Goal: Task Accomplishment & Management: Manage account settings

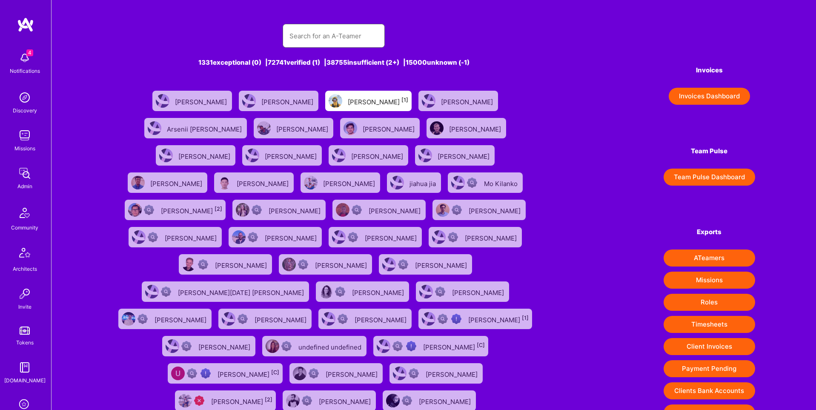
click at [355, 33] on input "text" at bounding box center [333, 36] width 89 height 22
paste input "[EMAIL_ADDRESS][DOMAIN_NAME]"
type input "[EMAIL_ADDRESS][DOMAIN_NAME]"
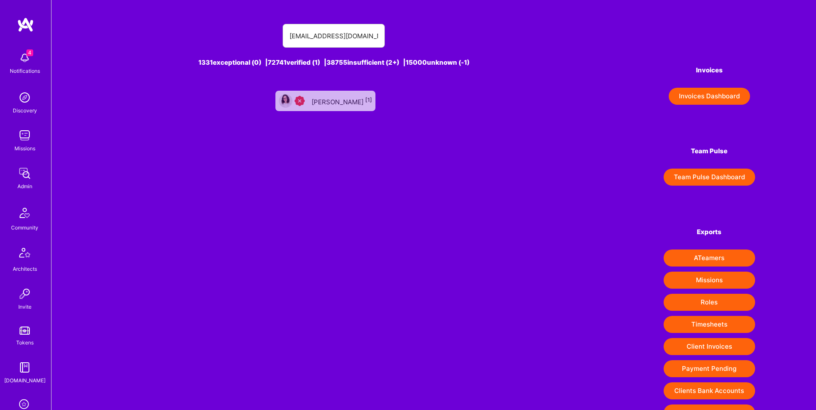
click at [341, 97] on div "Leticia Marques [1]" at bounding box center [342, 100] width 60 height 11
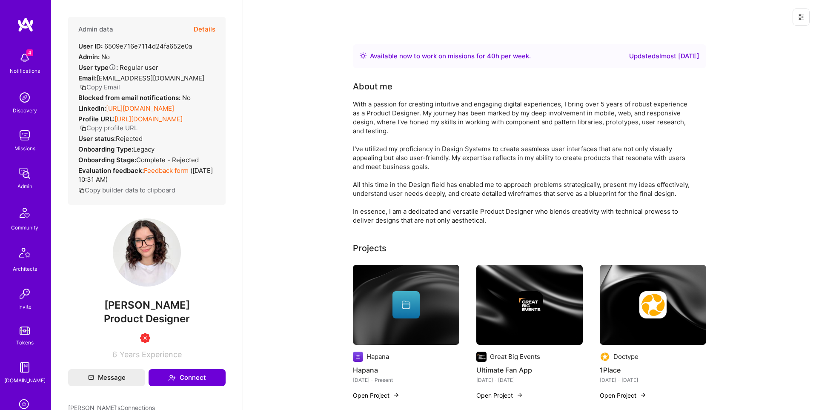
click at [108, 86] on button "Copy Email" at bounding box center [100, 87] width 40 height 9
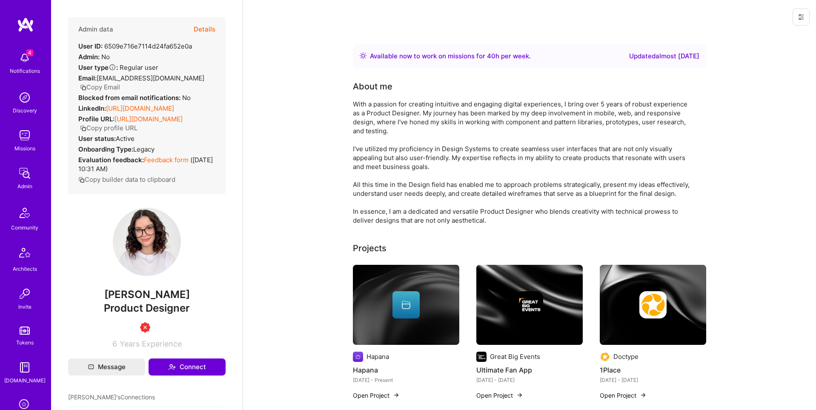
click at [805, 18] on button at bounding box center [801, 17] width 17 height 17
click at [205, 31] on button "Details" at bounding box center [205, 29] width 22 height 25
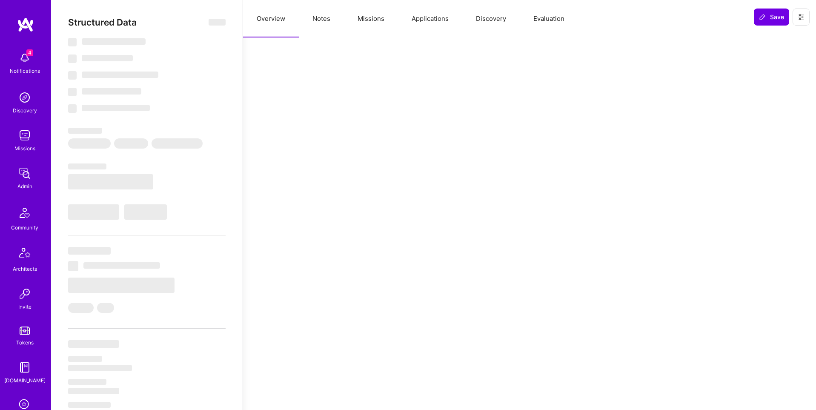
select select "Right Now"
select select "3"
select select "4"
select select "6"
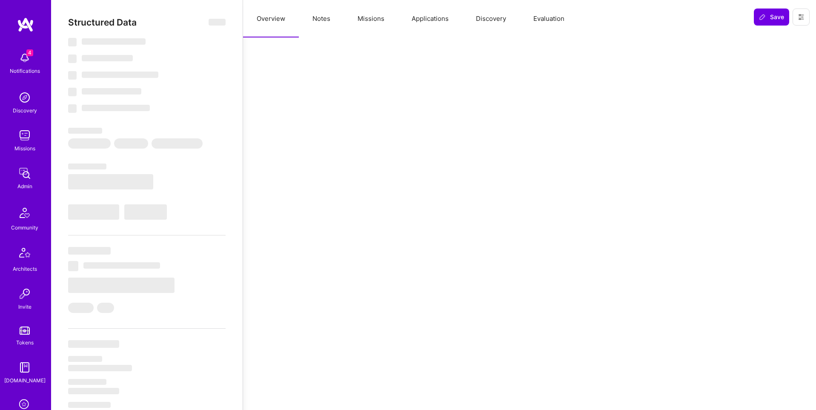
select select "US"
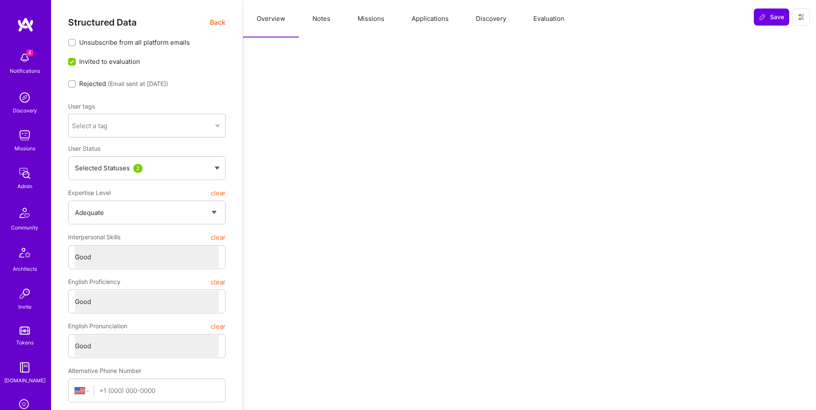
click at [542, 20] on button "Evaluation" at bounding box center [549, 18] width 58 height 37
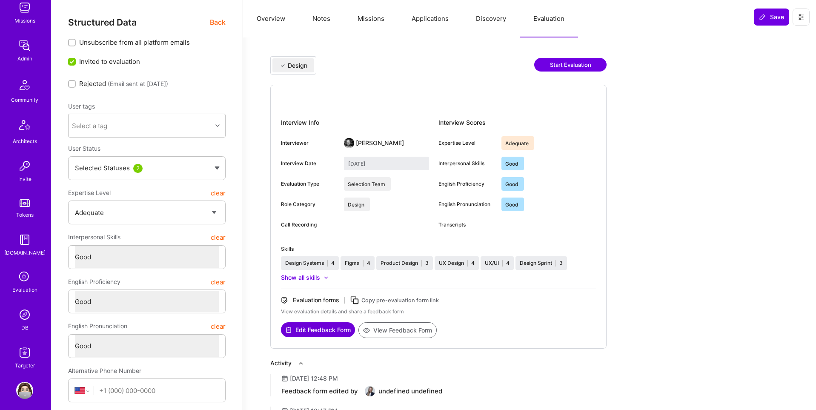
scroll to position [134, 0]
click at [24, 308] on img at bounding box center [24, 308] width 17 height 17
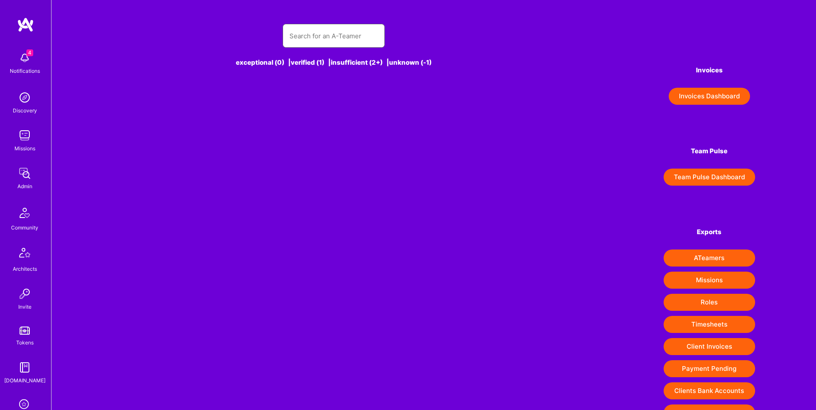
click at [318, 38] on input "text" at bounding box center [333, 36] width 89 height 22
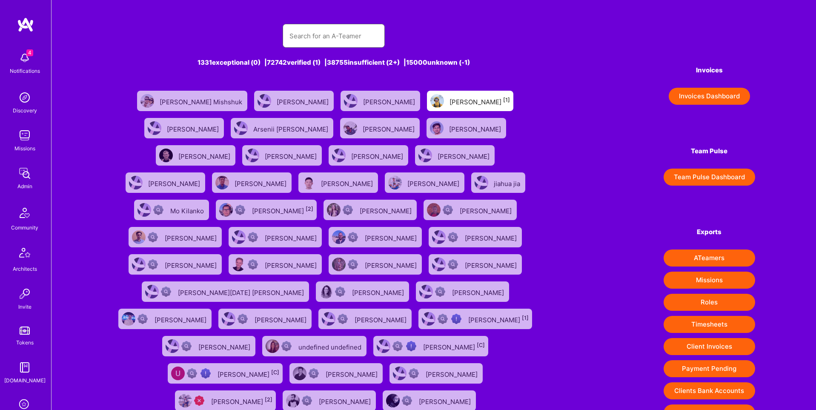
paste input "ateam@distopia.me"
type input "ateam@distopia.me"
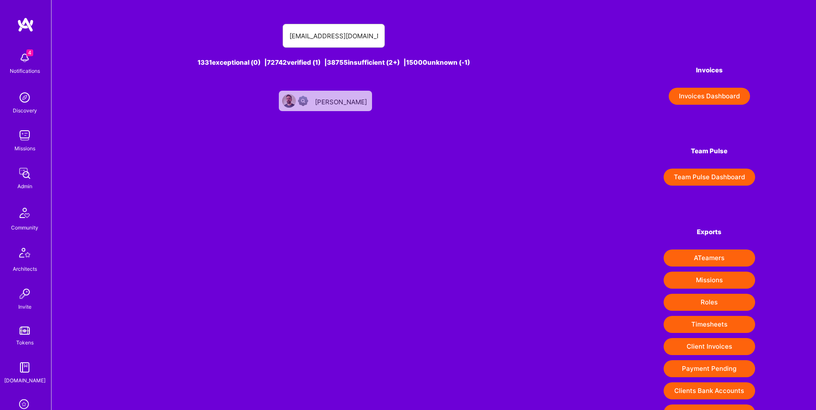
click at [336, 105] on div "Adalberto Teixeira" at bounding box center [342, 100] width 54 height 11
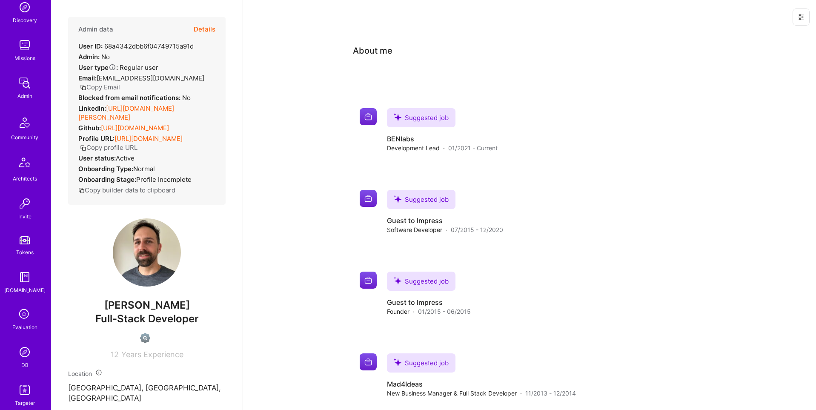
scroll to position [134, 0]
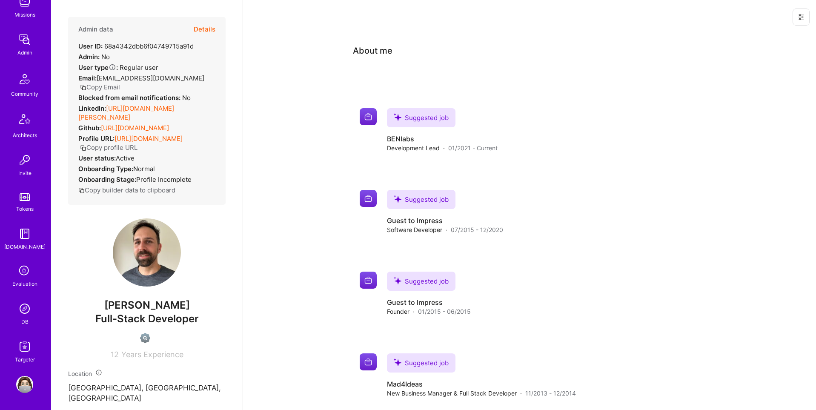
click at [28, 313] on img at bounding box center [24, 308] width 17 height 17
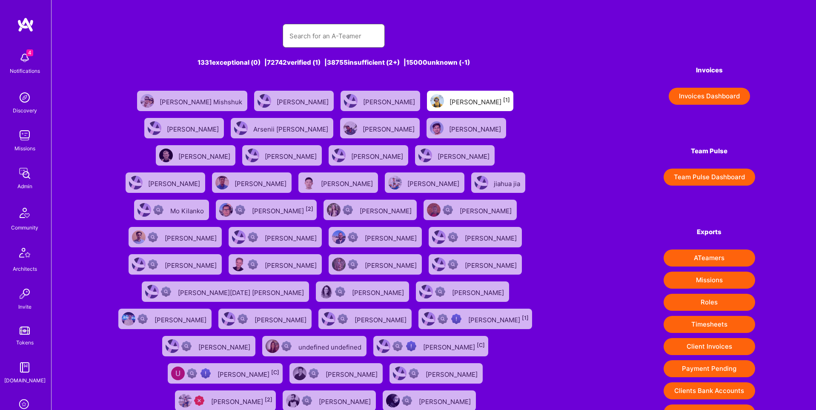
click at [337, 36] on input "text" at bounding box center [333, 36] width 89 height 22
paste input "https://platform.a.team/benjaminelkrieff"
type input "https://platform.a.team/benjaminelkrieff"
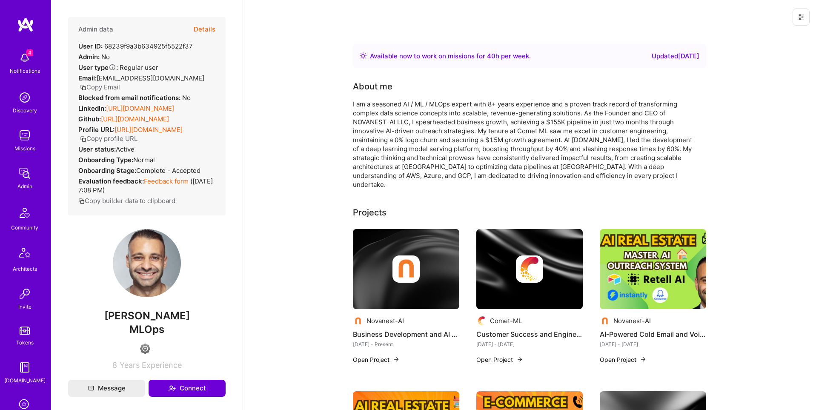
click at [209, 27] on button "Details" at bounding box center [205, 29] width 22 height 25
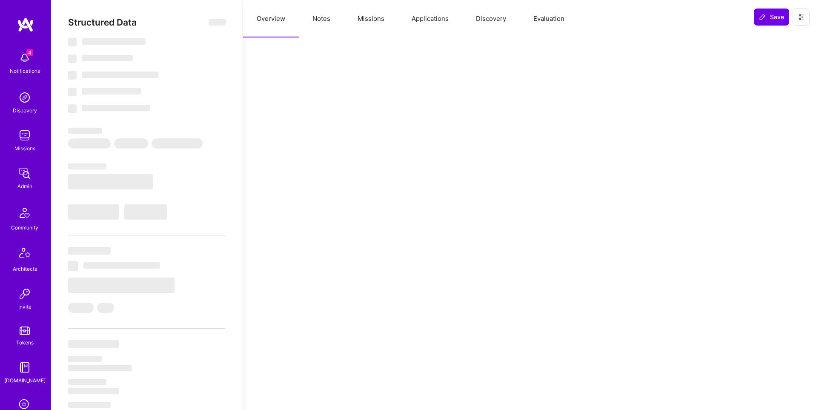
select select "Right Now"
select select "4"
select select "6"
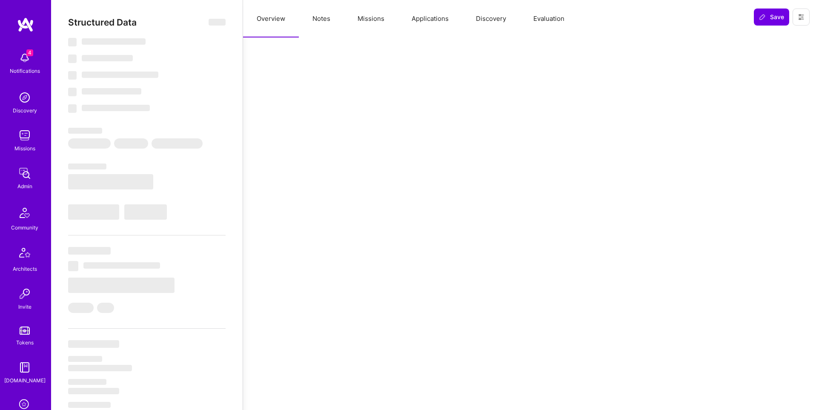
select select "US"
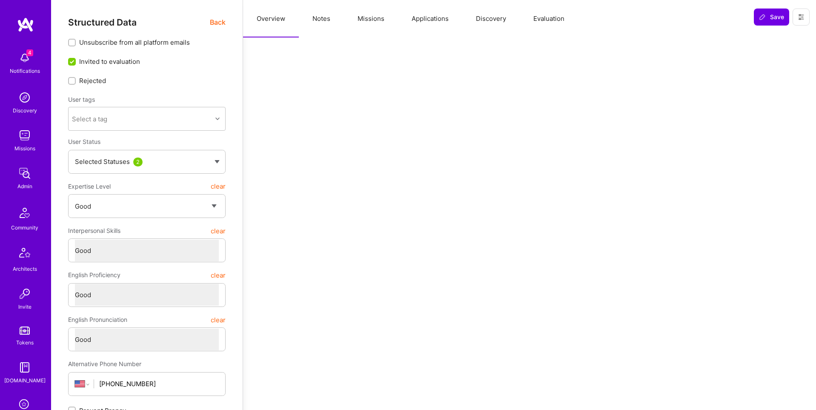
click at [432, 17] on button "Applications" at bounding box center [430, 18] width 64 height 37
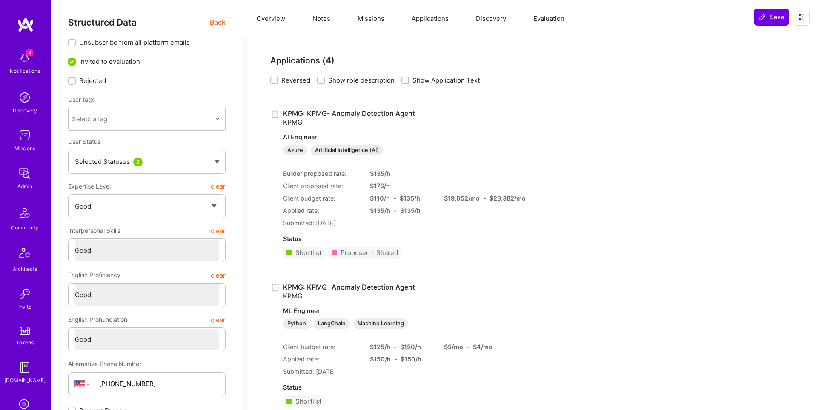
click at [376, 112] on link "KPMG: KPMG- Anomaly Detection Agent KPMG AI Engineer Azure Artificial Intellige…" at bounding box center [395, 132] width 225 height 46
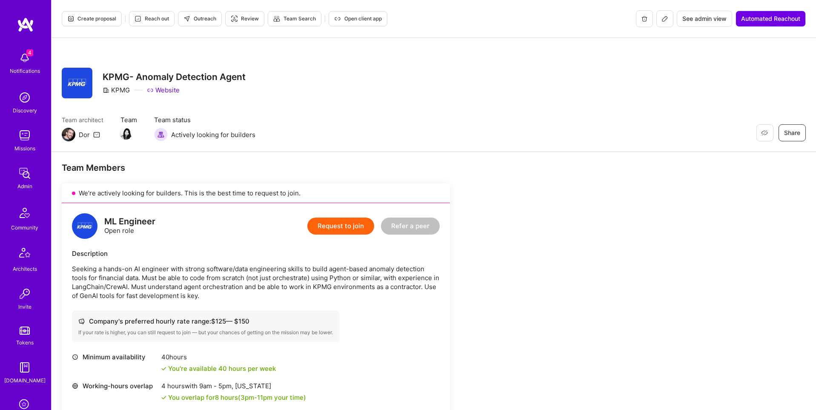
scroll to position [134, 0]
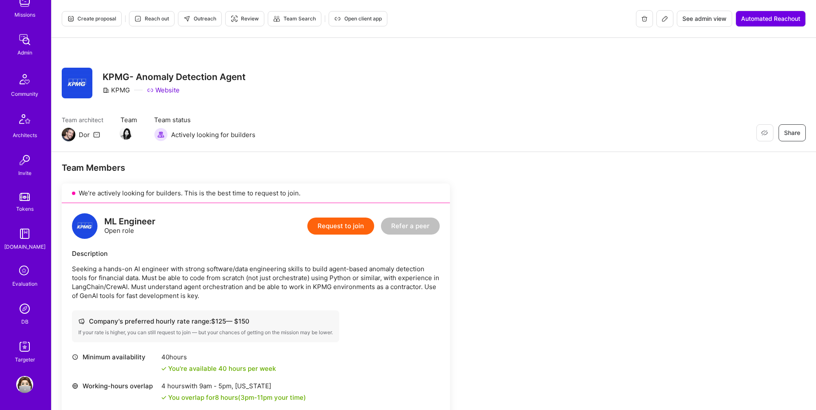
click at [28, 313] on img at bounding box center [24, 308] width 17 height 17
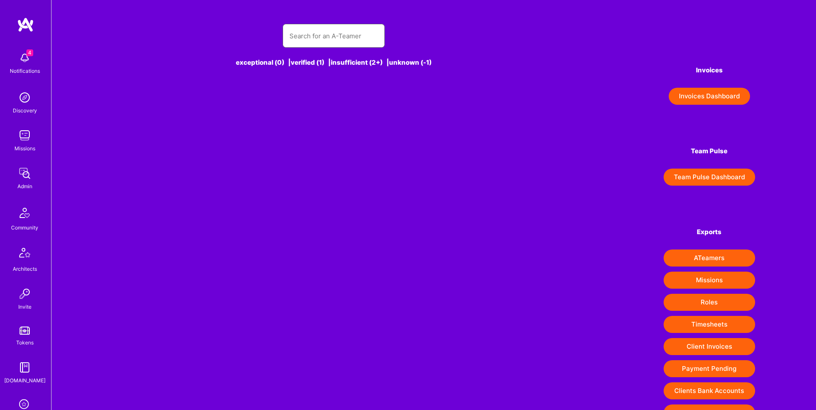
click at [329, 37] on input "text" at bounding box center [333, 36] width 89 height 22
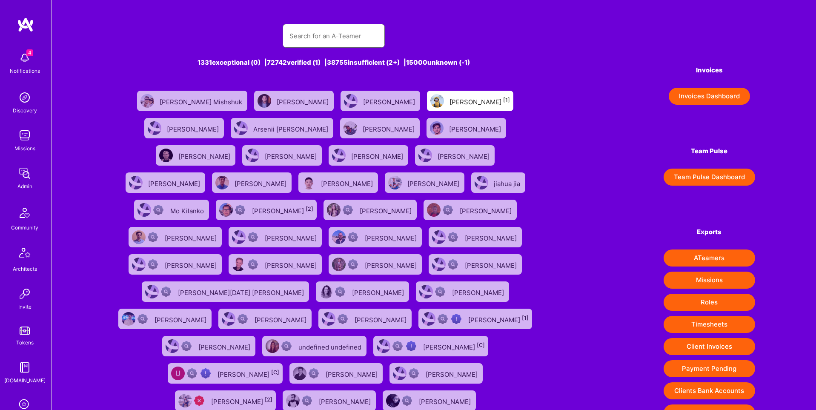
paste input "adina.m.cretu@gmail.com"
type input "adina.m.cretu@gmail.com"
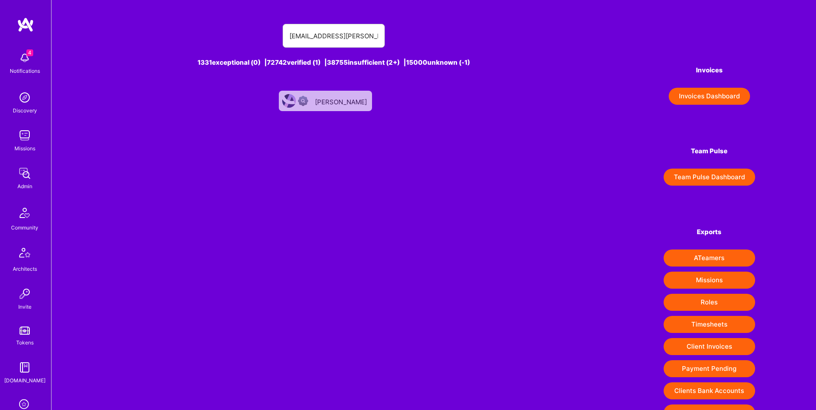
click at [329, 100] on div "Adina Cretu" at bounding box center [342, 100] width 54 height 11
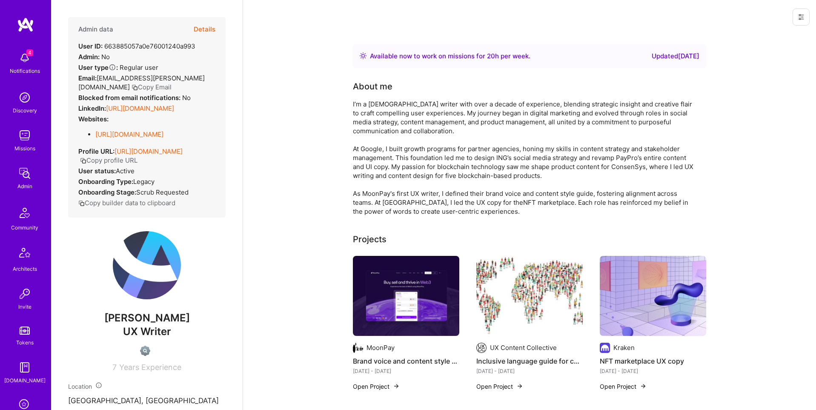
scroll to position [0, 0]
click at [804, 17] on icon at bounding box center [801, 16] width 7 height 7
click at [773, 30] on button "Login as Adina" at bounding box center [770, 36] width 79 height 22
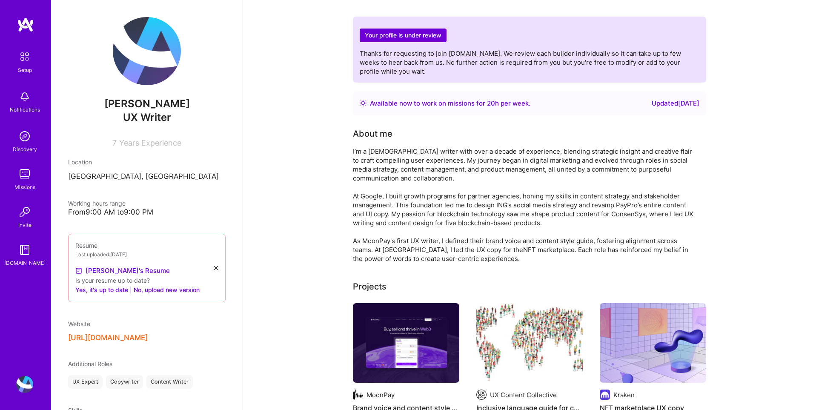
scroll to position [103, 0]
